Goal: Task Accomplishment & Management: Complete application form

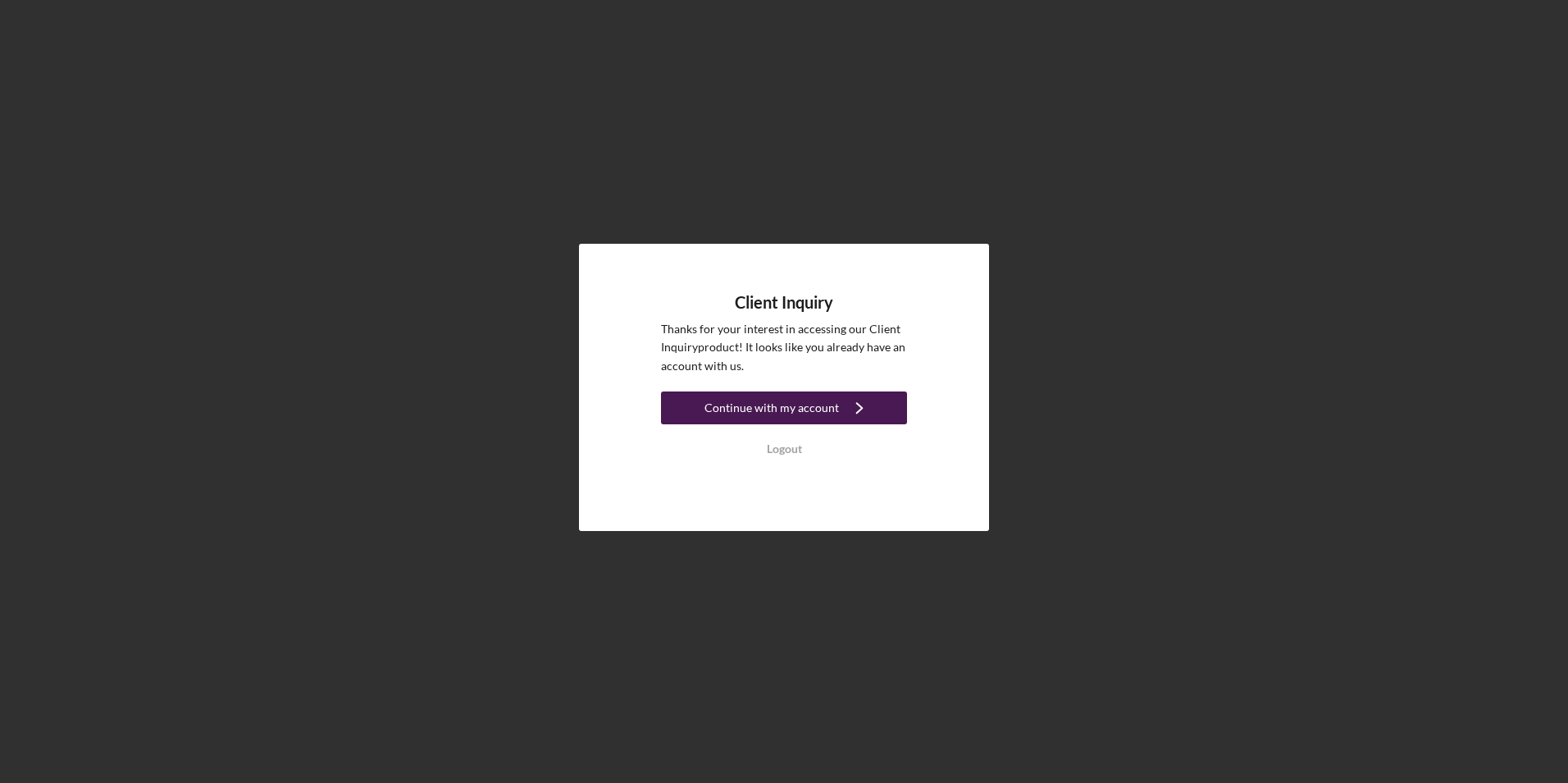
click at [764, 411] on div "Continue with my account" at bounding box center [772, 408] width 134 height 33
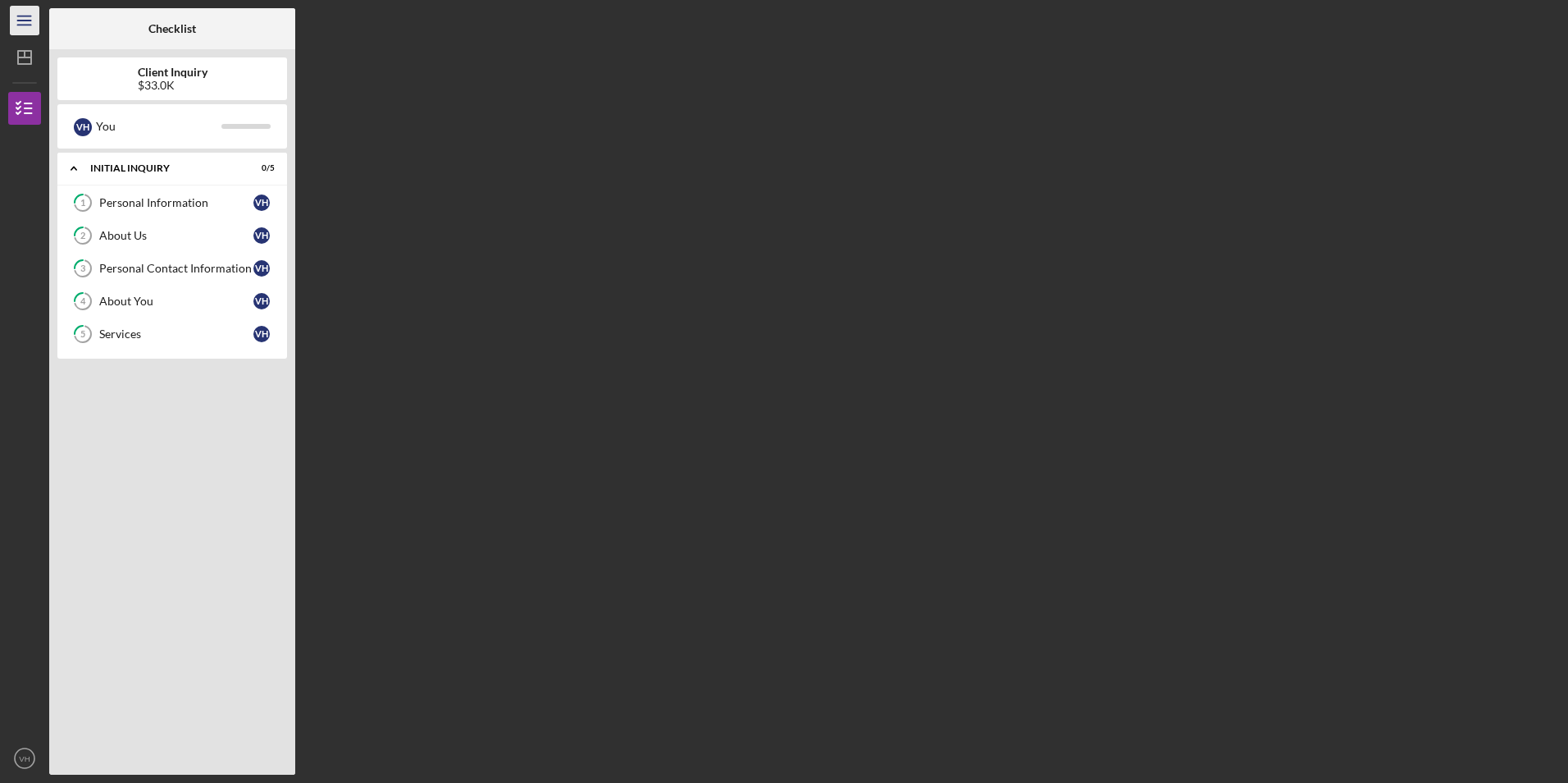
click at [23, 27] on icon "Icon/Menu" at bounding box center [25, 21] width 37 height 37
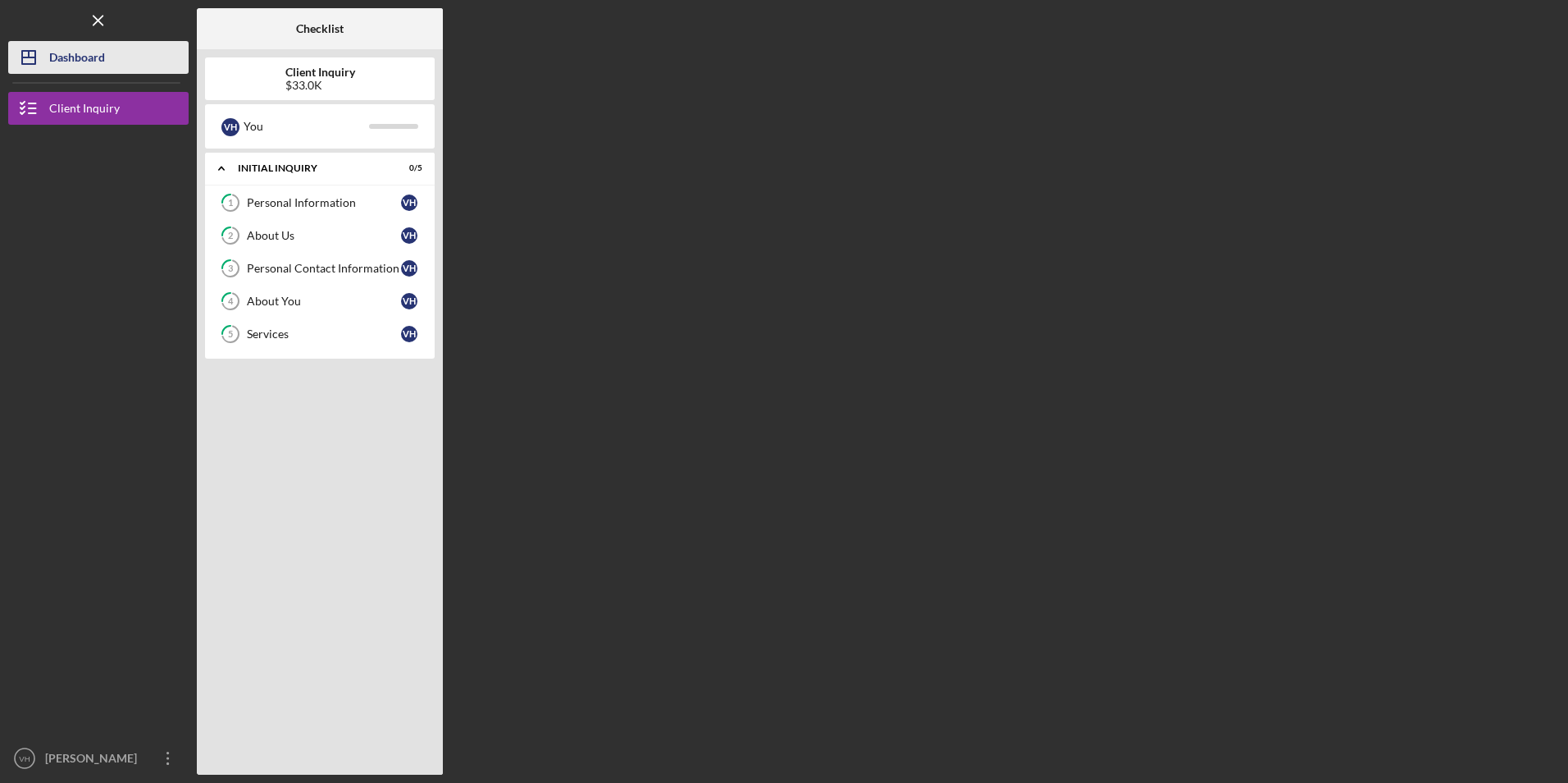
click at [34, 45] on icon "Icon/Dashboard" at bounding box center [28, 57] width 41 height 41
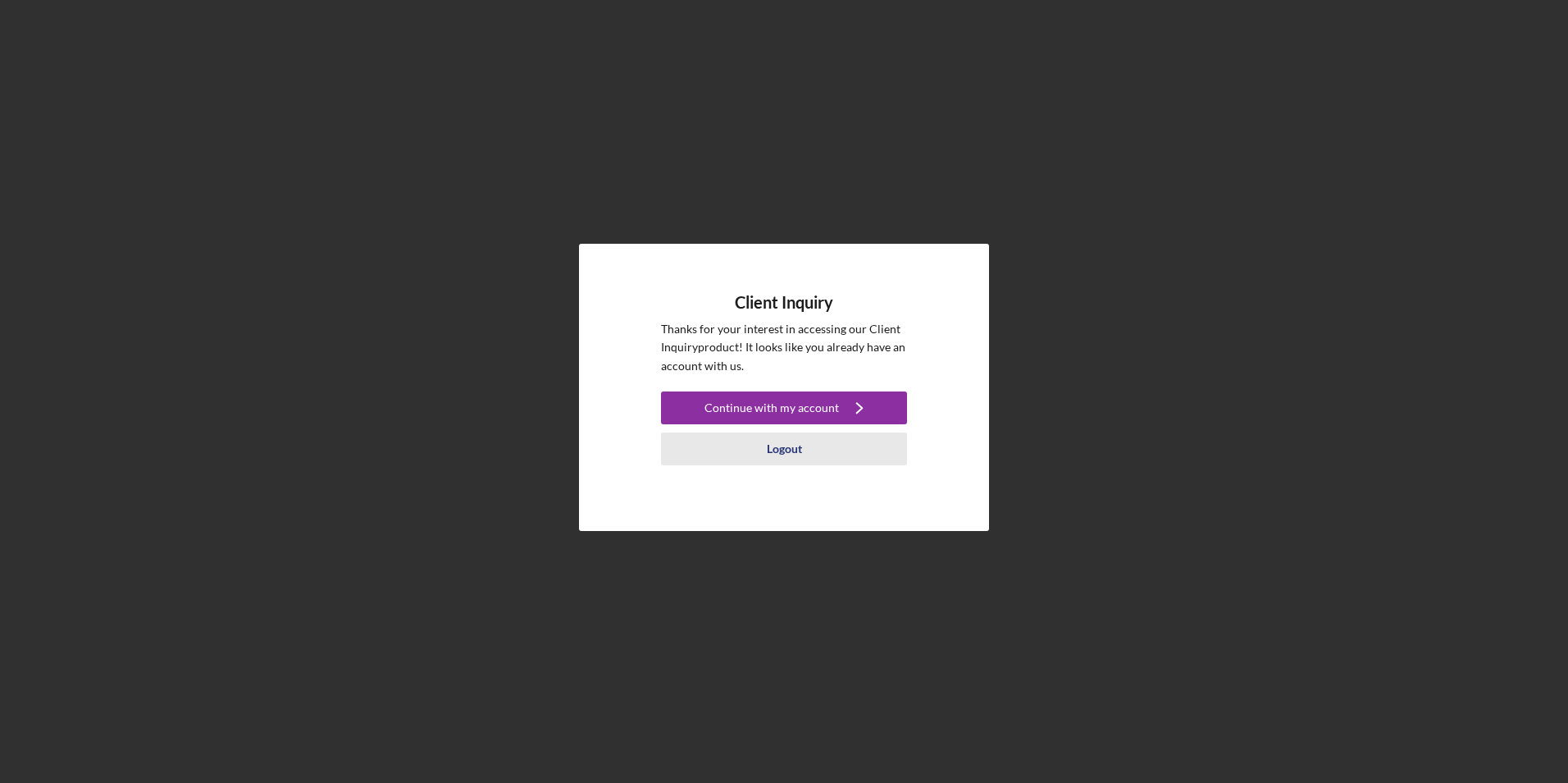
click at [788, 446] on div "Logout" at bounding box center [784, 449] width 35 height 33
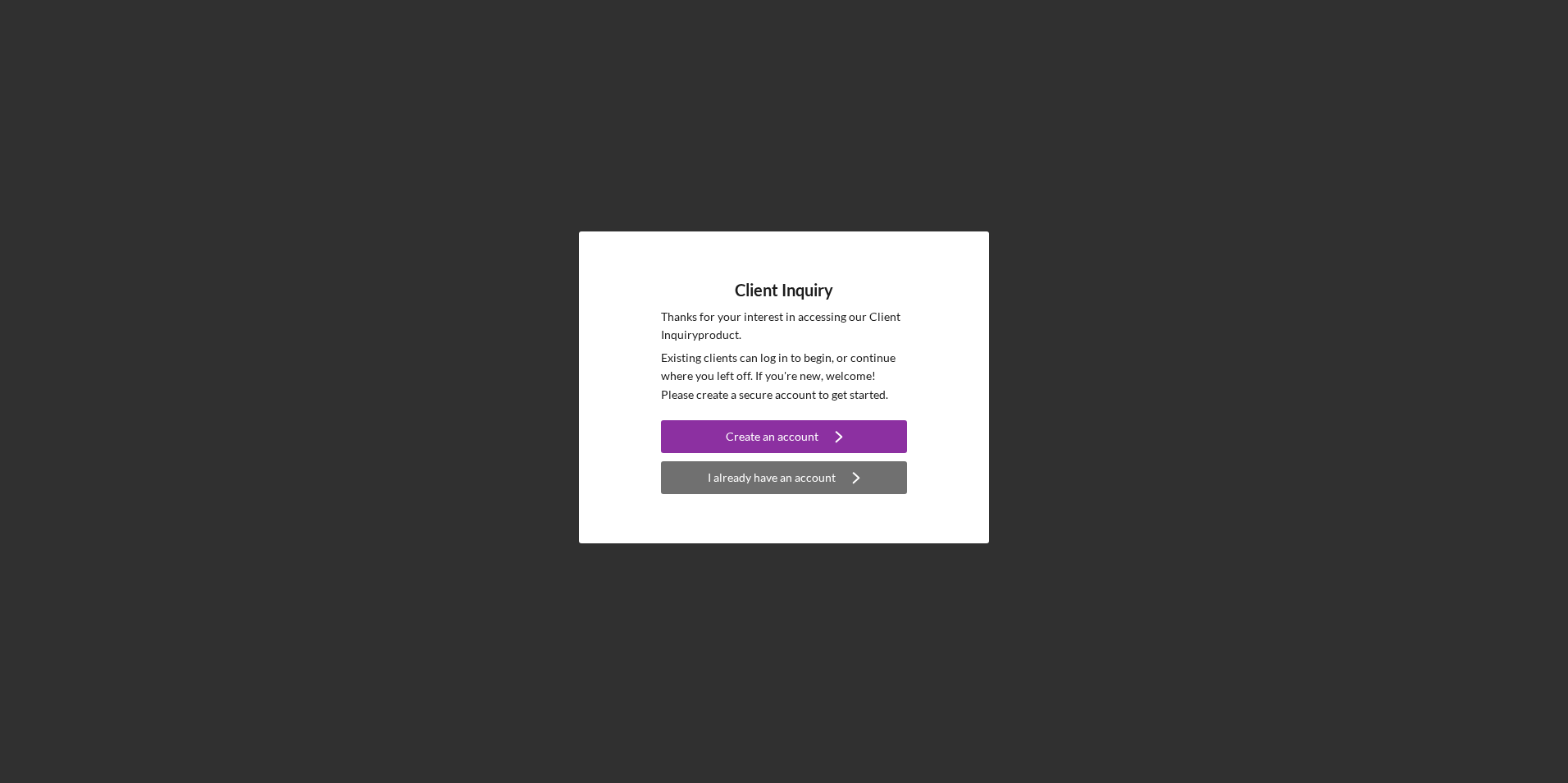
click at [773, 475] on div "I already have an account" at bounding box center [771, 478] width 128 height 33
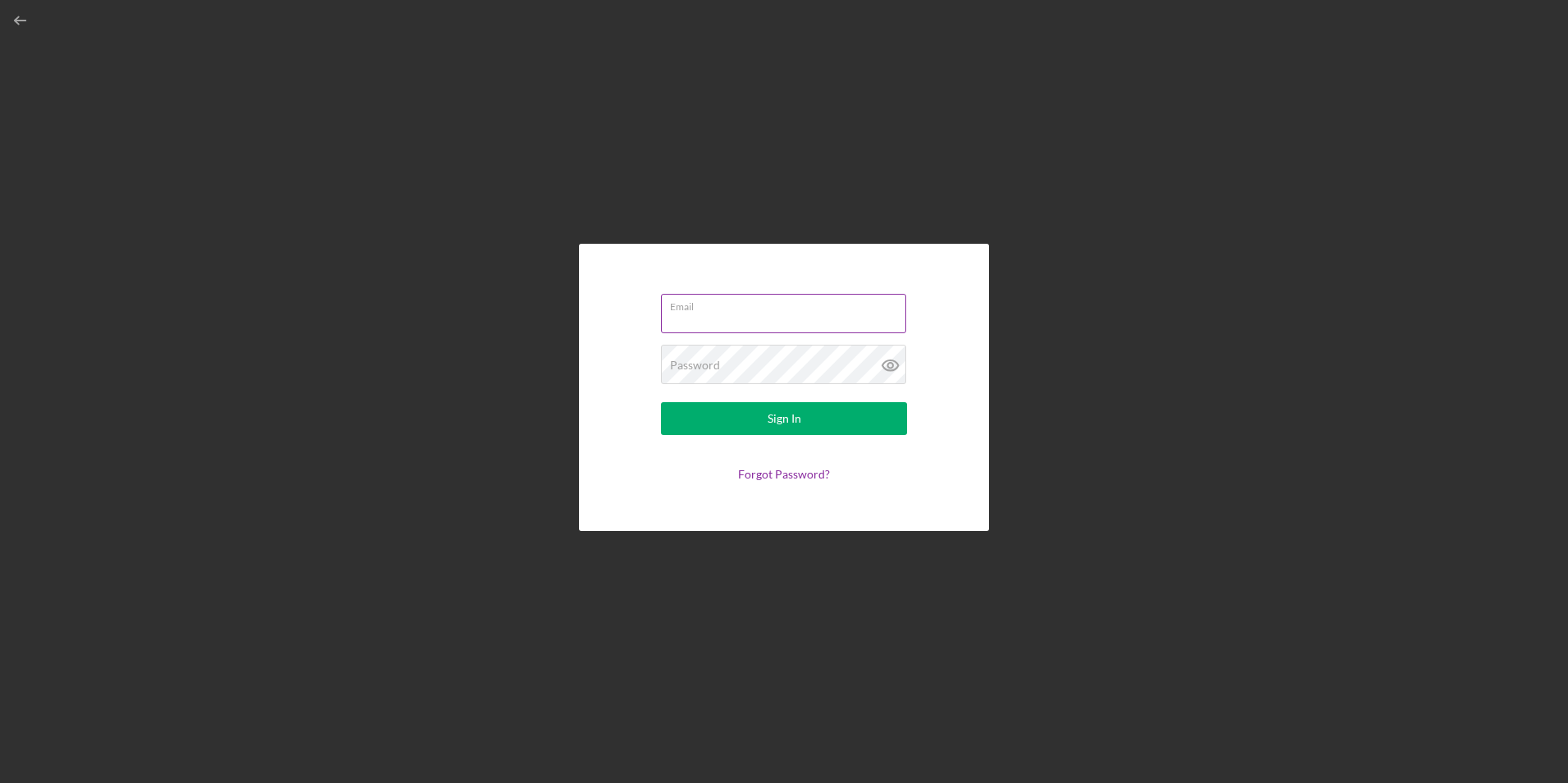
click at [693, 317] on input "Email" at bounding box center [784, 314] width 245 height 39
type input "wimpy1971@yahoo.com"
click at [716, 419] on button "Sign In" at bounding box center [784, 419] width 246 height 33
click at [739, 425] on button "Sign In" at bounding box center [784, 419] width 246 height 33
